Goal: Find specific page/section

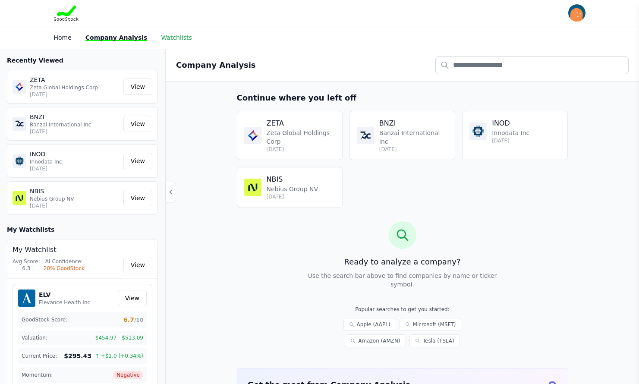
click at [175, 37] on link "Watchlists" at bounding box center [176, 37] width 31 height 7
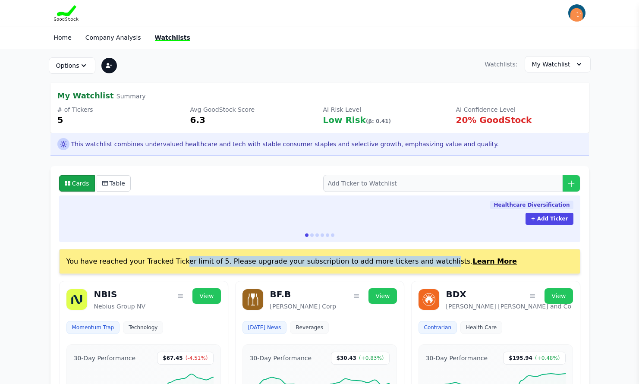
drag, startPoint x: 130, startPoint y: 262, endPoint x: 367, endPoint y: 268, distance: 237.1
click at [367, 268] on div "You have reached your Tracked Ticker limit of 5. Please upgrade your subscripti…" at bounding box center [319, 261] width 521 height 25
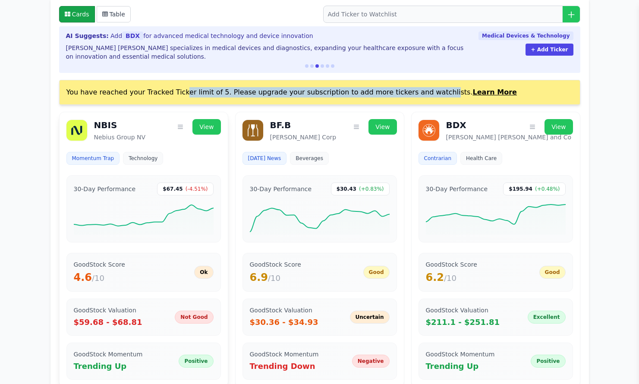
scroll to position [173, 0]
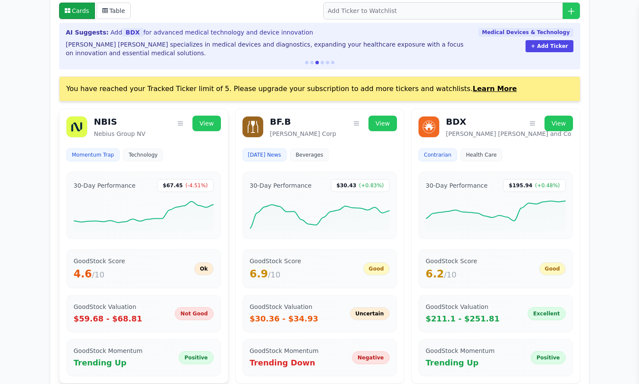
click at [139, 121] on div "NBIS" at bounding box center [157, 123] width 127 height 14
click at [208, 123] on link "View" at bounding box center [207, 124] width 28 height 16
